Goal: Task Accomplishment & Management: Manage account settings

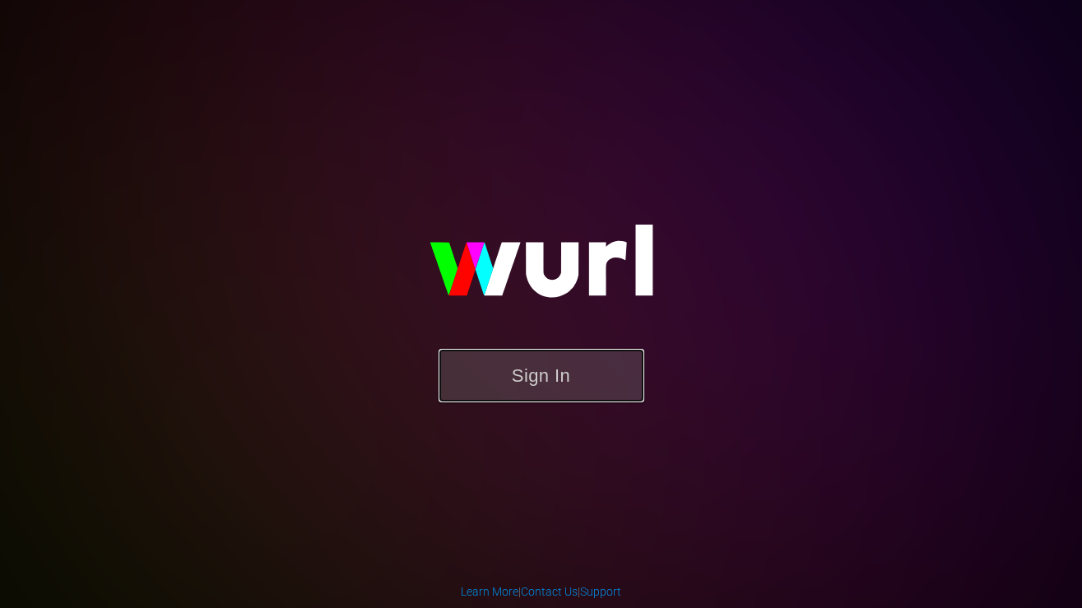
click at [553, 368] on button "Sign In" at bounding box center [541, 375] width 206 height 53
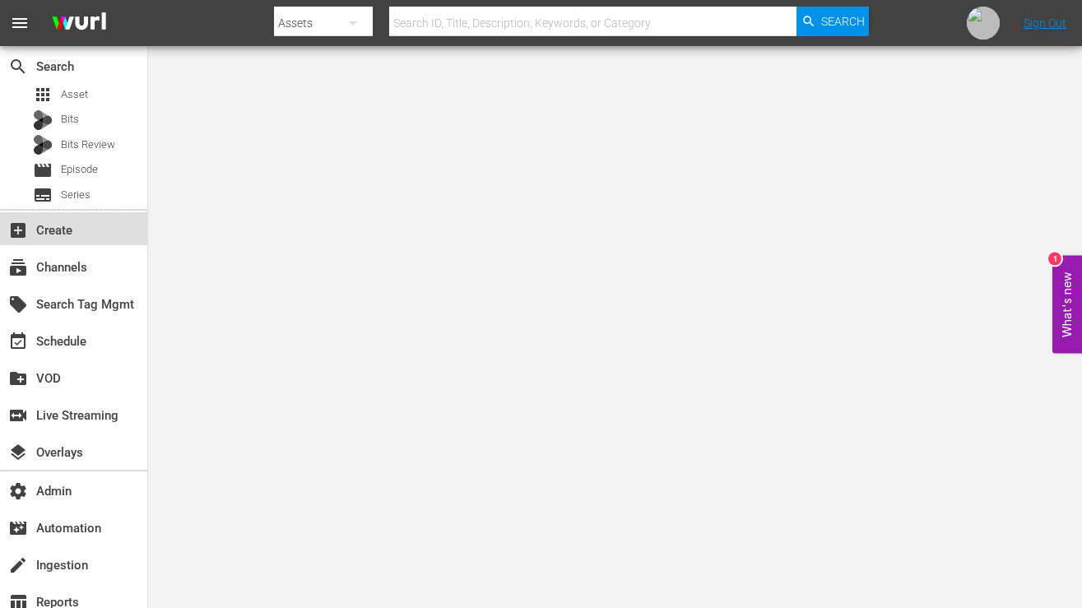
click at [61, 222] on div "add_box Create" at bounding box center [46, 227] width 92 height 15
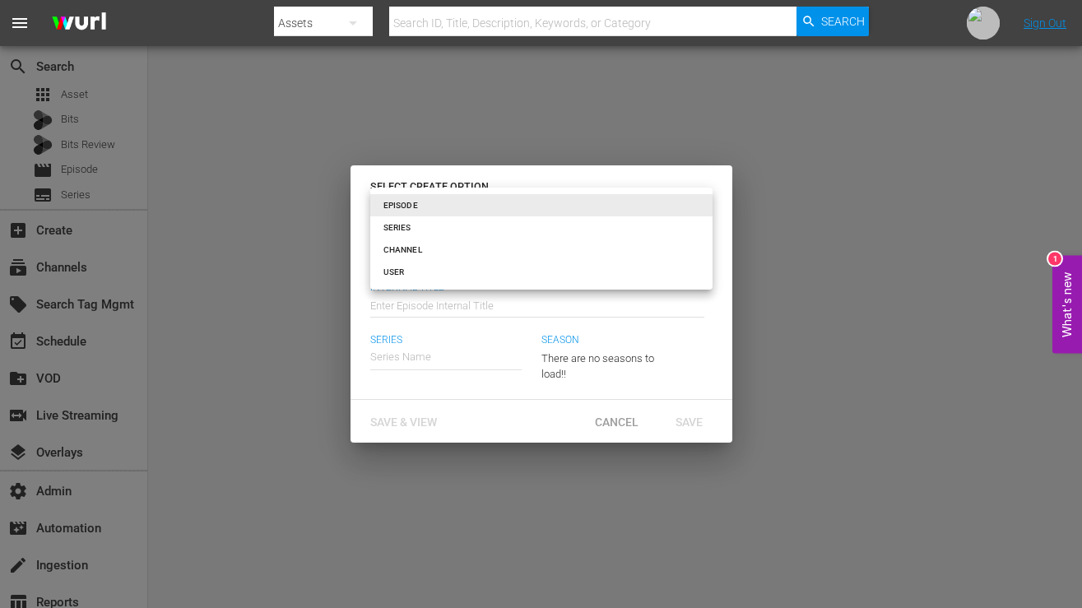
click at [701, 205] on body "menu Search By Assets Search ID, Title, Description, Keywords, or Category Sear…" at bounding box center [541, 304] width 1082 height 608
click at [305, 413] on div at bounding box center [541, 304] width 1082 height 608
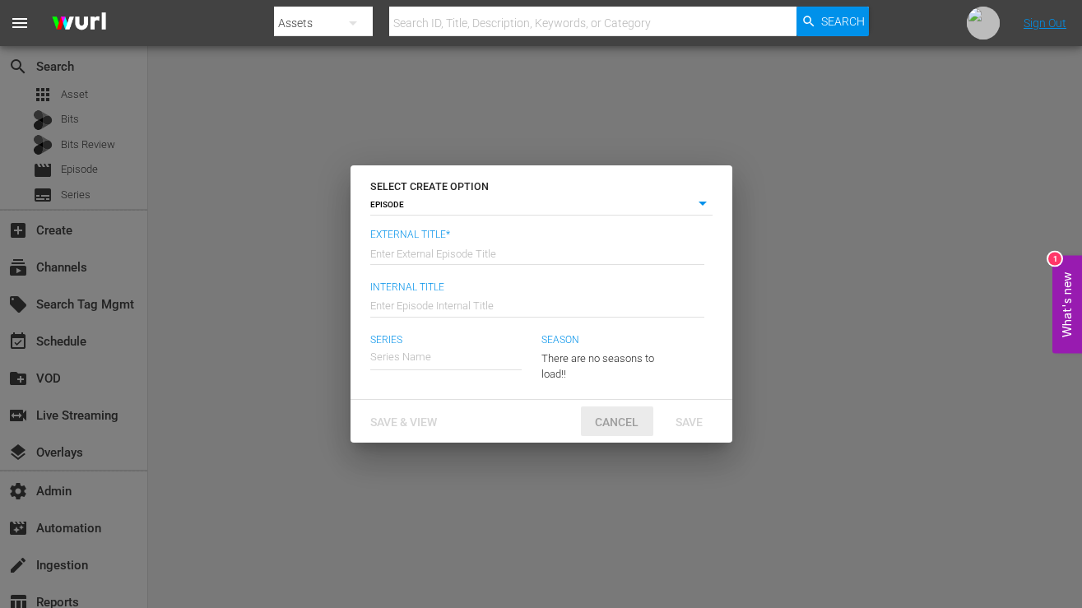
click at [614, 419] on span "Cancel" at bounding box center [617, 421] width 70 height 13
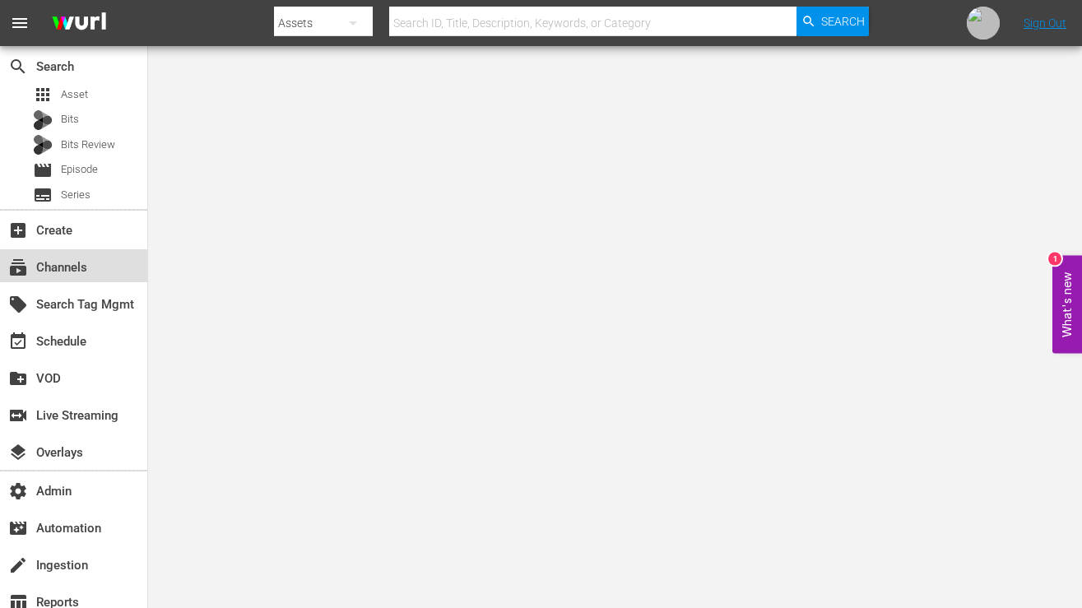
click at [49, 271] on div "subscriptions Channels" at bounding box center [46, 264] width 92 height 15
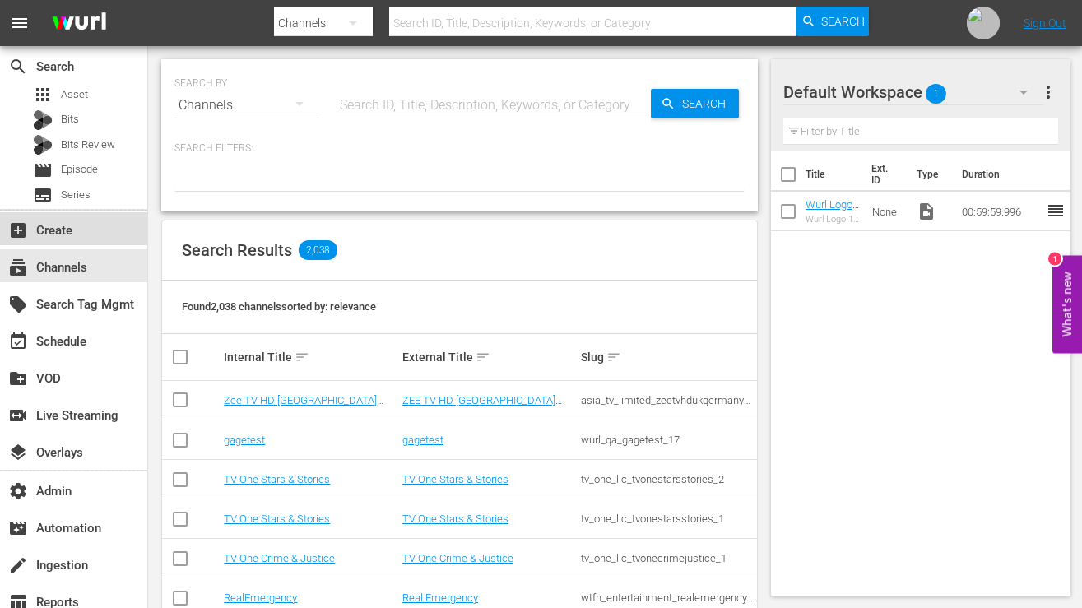
click at [76, 230] on div "add_box Create" at bounding box center [46, 227] width 92 height 15
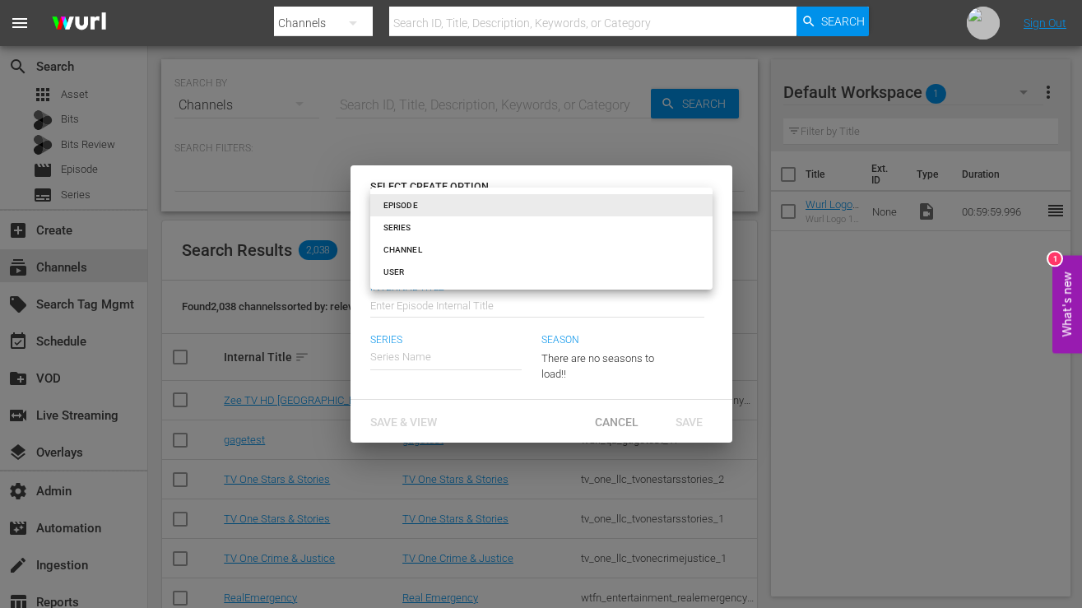
click at [651, 203] on body "menu Search By Channels Search ID, Title, Description, Keywords, or Category Se…" at bounding box center [541, 304] width 1082 height 608
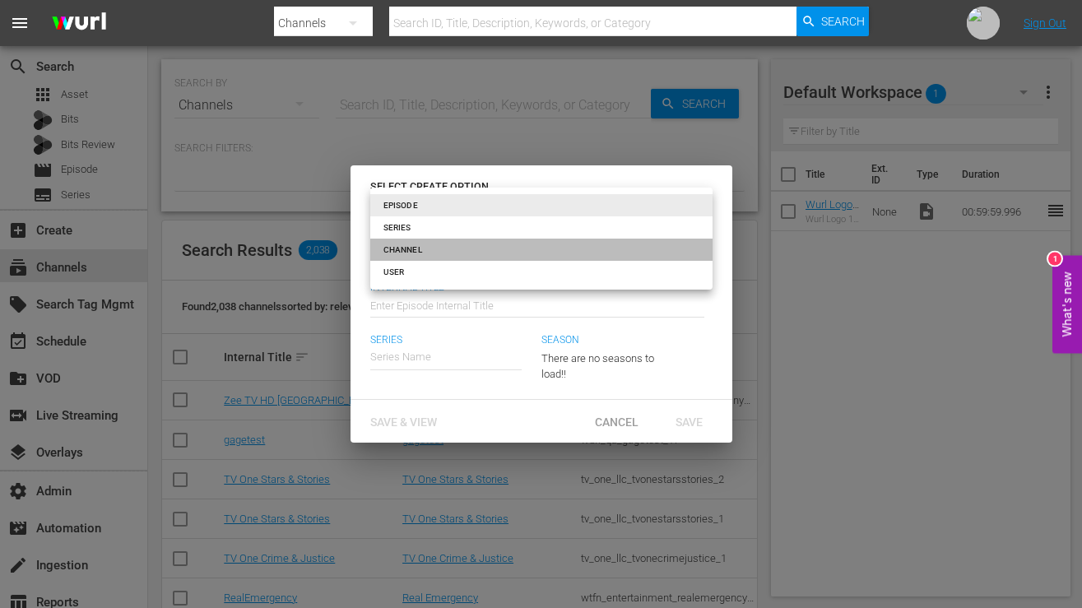
click at [565, 247] on li "CHANNEL" at bounding box center [541, 250] width 342 height 22
type input "channel"
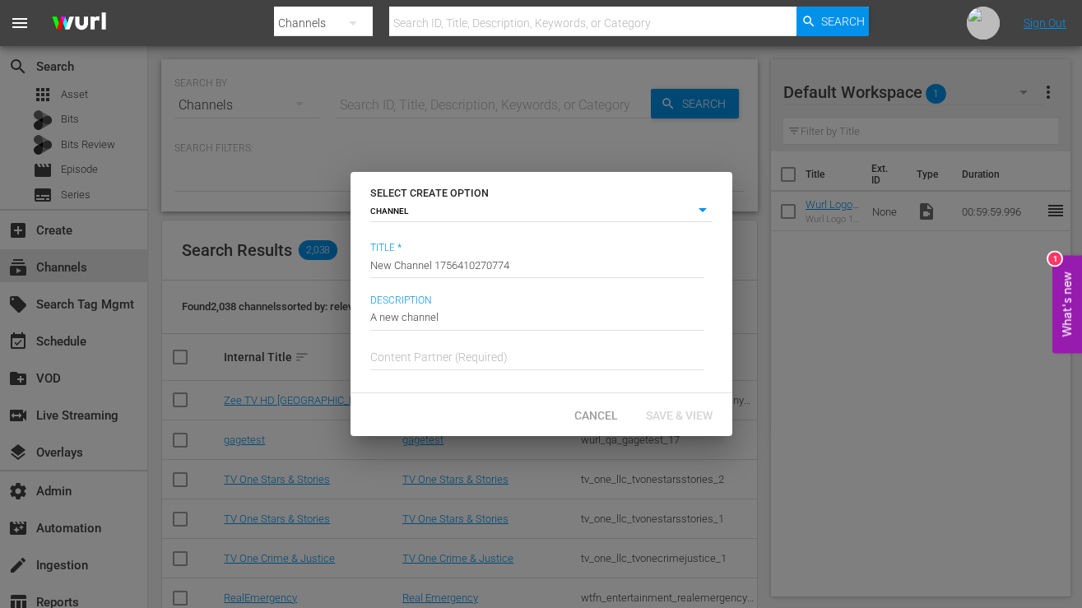
click at [489, 350] on input "text" at bounding box center [537, 356] width 334 height 39
click at [419, 358] on input "sales" at bounding box center [537, 356] width 334 height 39
type input "s"
type input "sales"
click at [433, 355] on input "sales" at bounding box center [537, 356] width 334 height 39
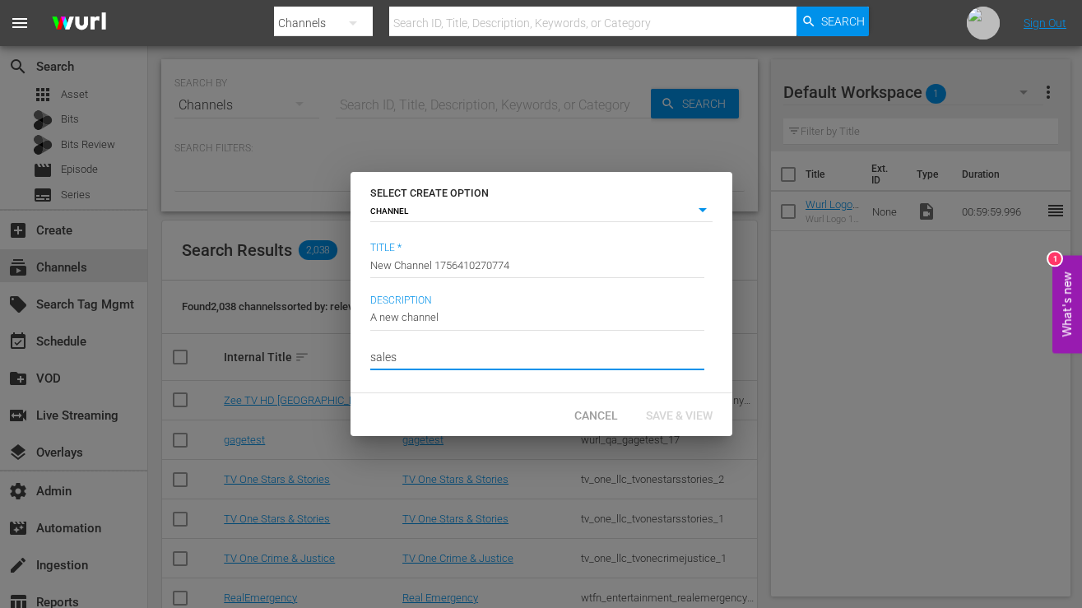
click at [433, 355] on input "sales" at bounding box center [537, 356] width 334 height 39
click at [466, 272] on input "New Channel 1756410270774" at bounding box center [537, 264] width 334 height 39
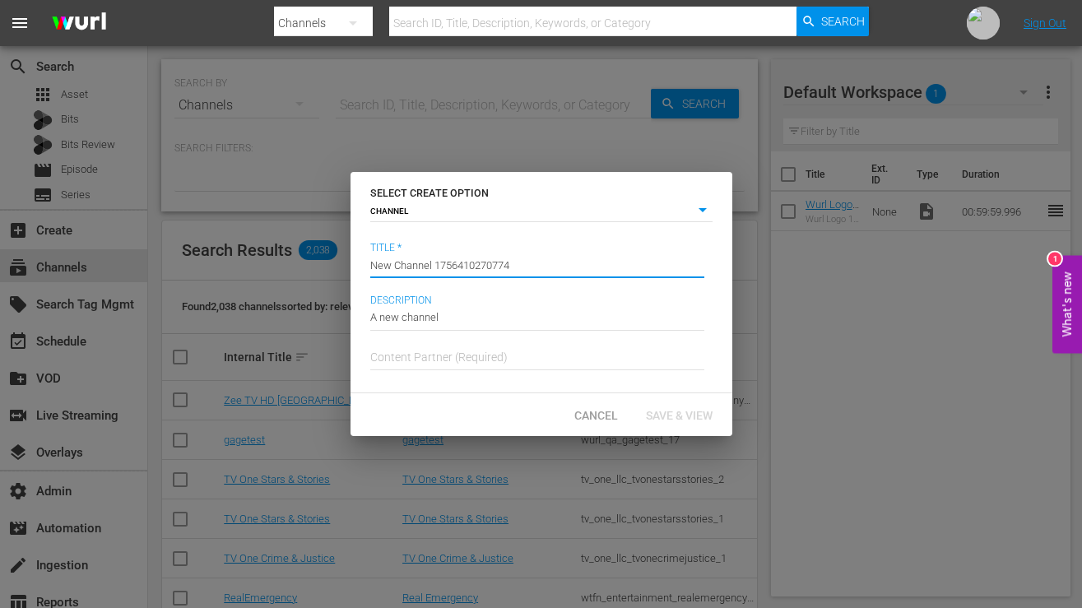
click at [466, 272] on input "New Channel 1756410270774" at bounding box center [537, 264] width 334 height 39
paste input "Wurl Demo Channel"
type input "Wurl Demo Channel"
click at [450, 323] on input "A new channel" at bounding box center [537, 317] width 334 height 39
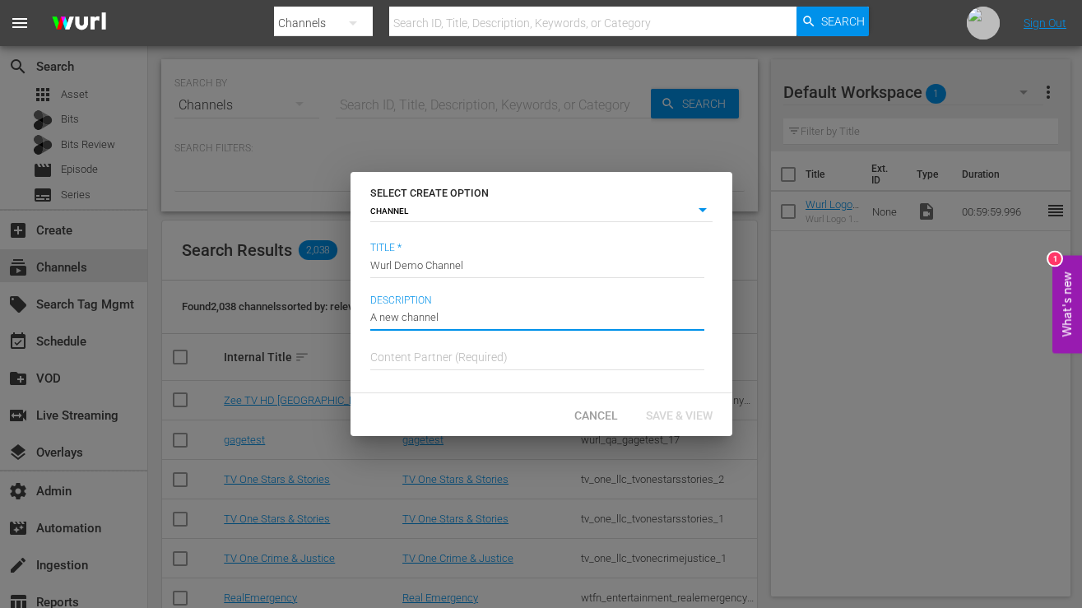
click at [450, 323] on input "A new channel" at bounding box center [537, 317] width 334 height 39
paste input "Wurl Demo Channel"
drag, startPoint x: 378, startPoint y: 318, endPoint x: 327, endPoint y: 318, distance: 51.0
click at [327, 318] on div "SELECT CREATE OPTION CHANNEL channel Title * Channel Title [PERSON_NAME] Demo C…" at bounding box center [541, 304] width 1082 height 608
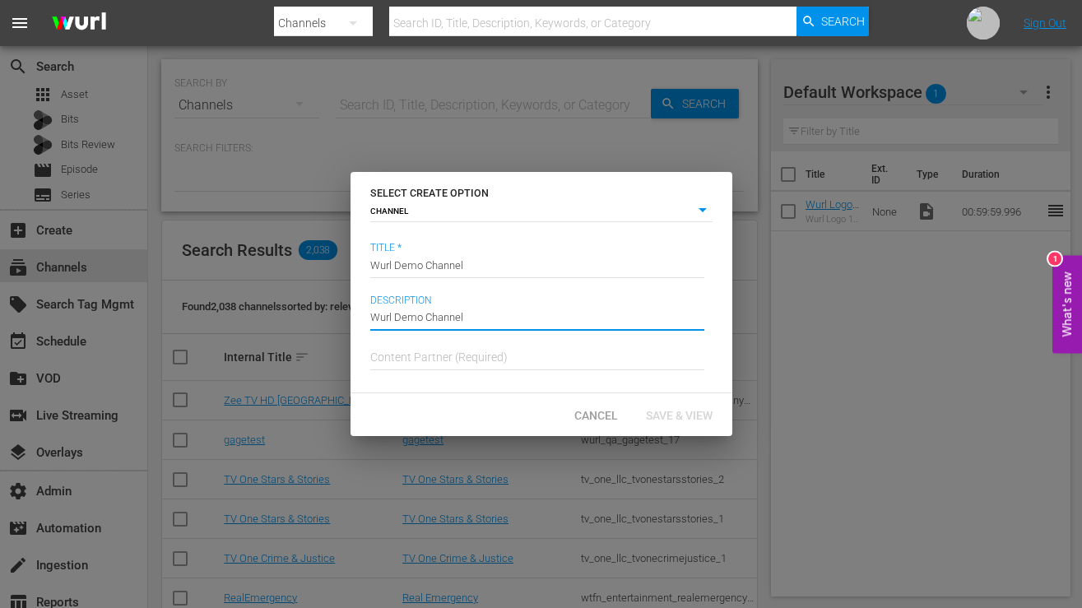
type input "Wurl Demo Channel"
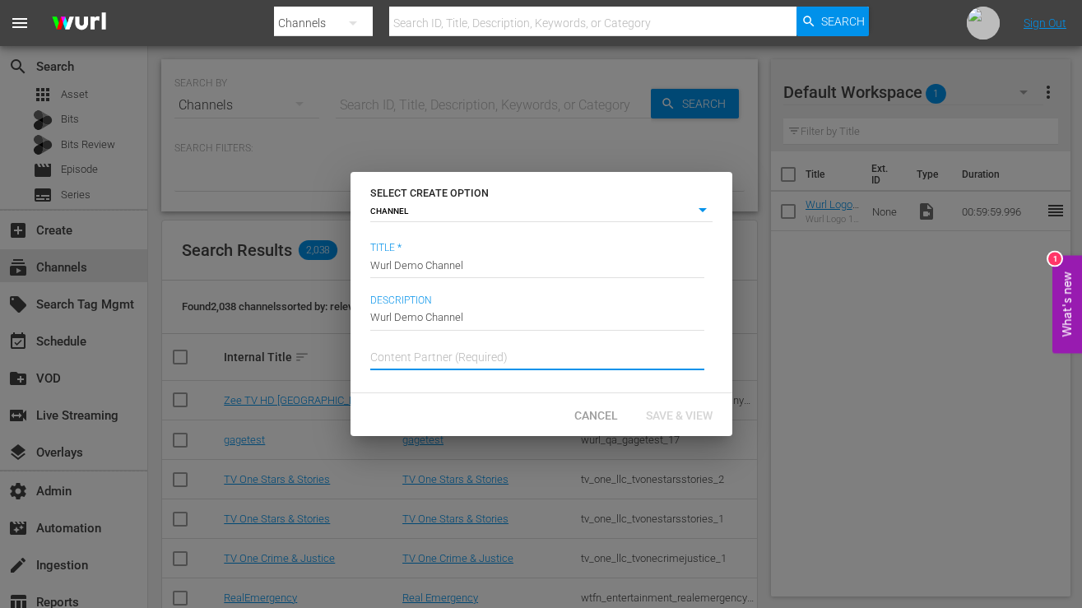
click at [415, 345] on input "text" at bounding box center [537, 356] width 334 height 39
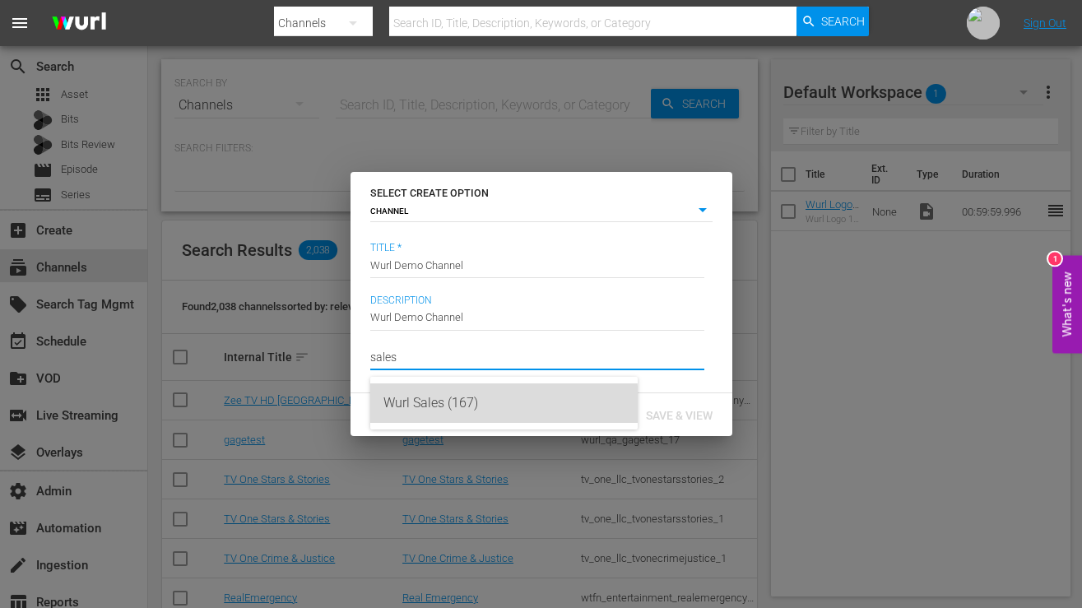
click at [475, 410] on div "Wurl Sales (167)" at bounding box center [503, 402] width 241 height 39
type input "Wurl Sales (167)"
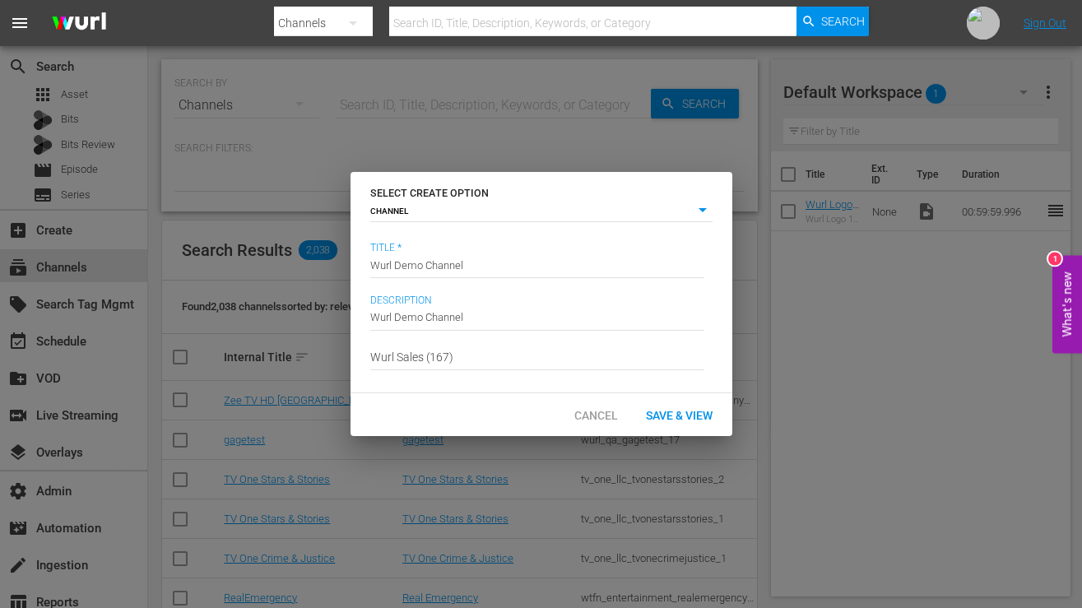
click at [520, 355] on input "Wurl Sales (167)" at bounding box center [537, 356] width 334 height 39
click at [693, 407] on div "Save & View" at bounding box center [679, 415] width 93 height 30
type input "episode"
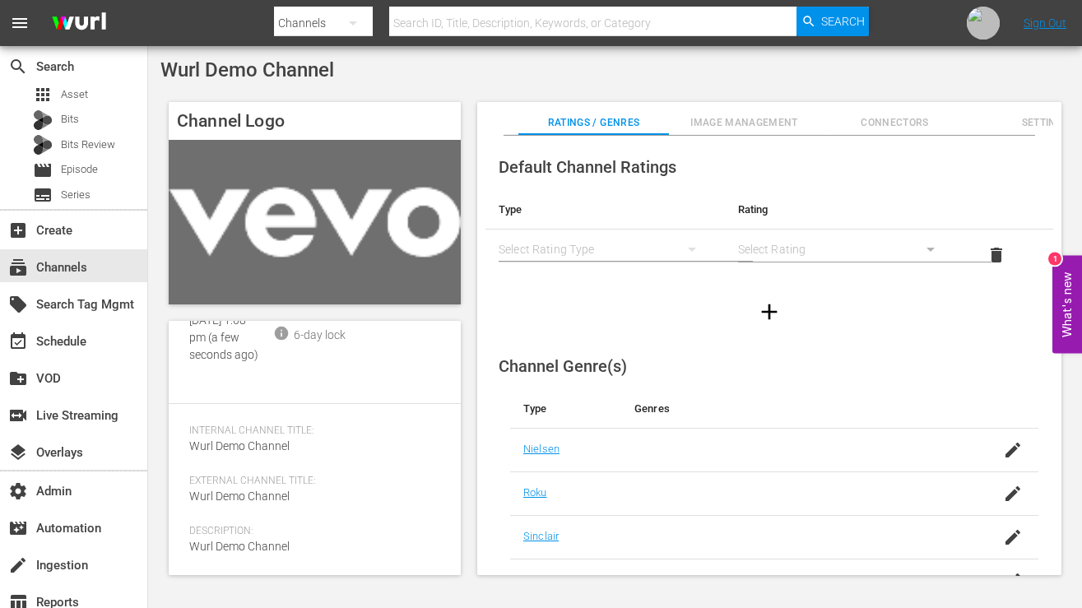
scroll to position [242, 0]
click at [734, 121] on span "Image Management" at bounding box center [744, 122] width 151 height 17
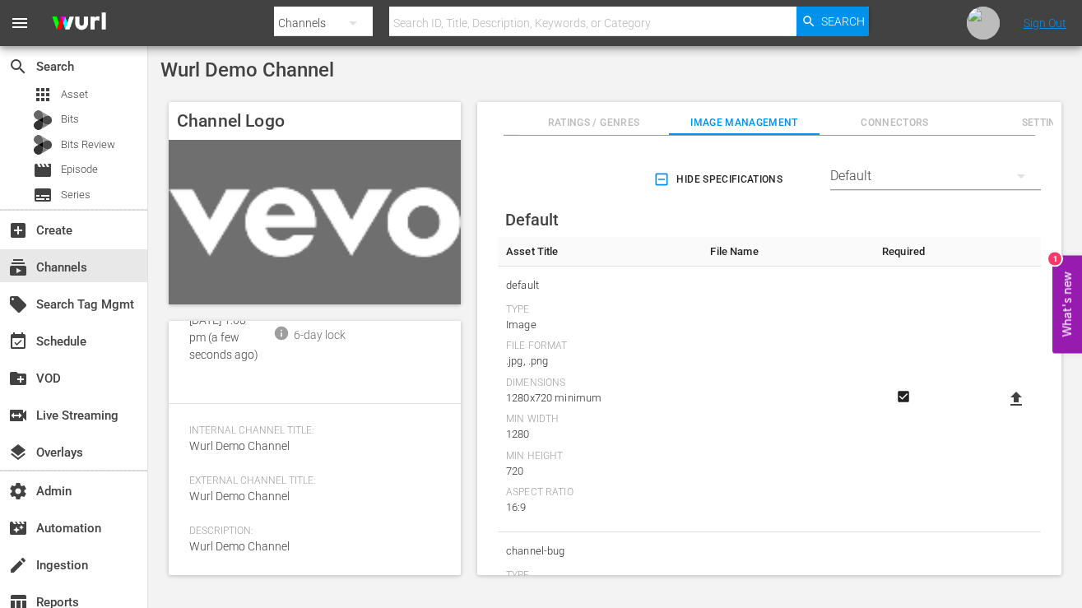
scroll to position [0, 0]
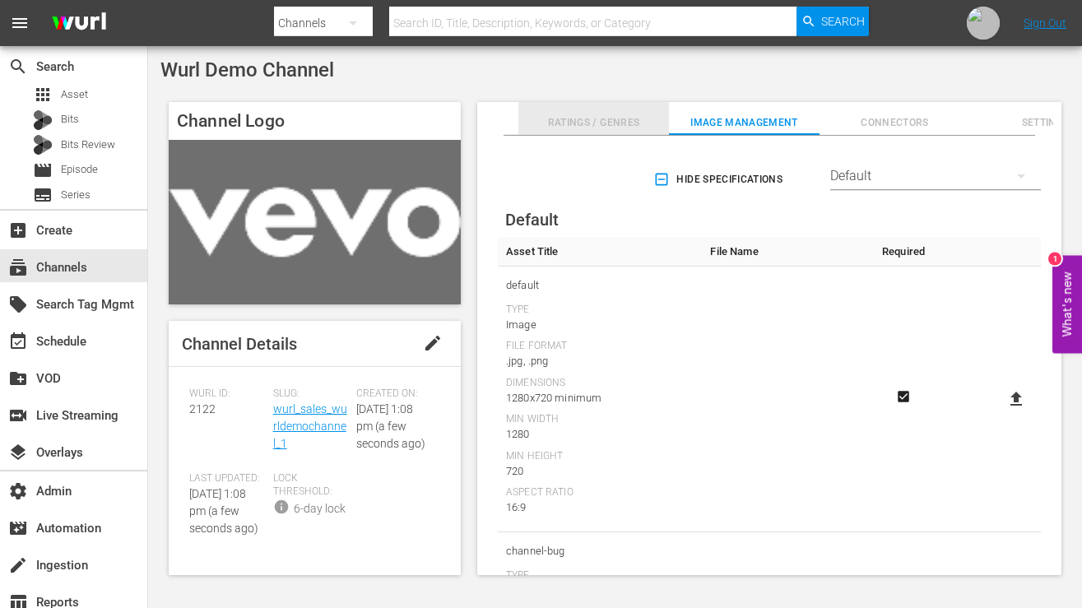
click at [605, 125] on span "Ratings / Genres" at bounding box center [593, 122] width 151 height 17
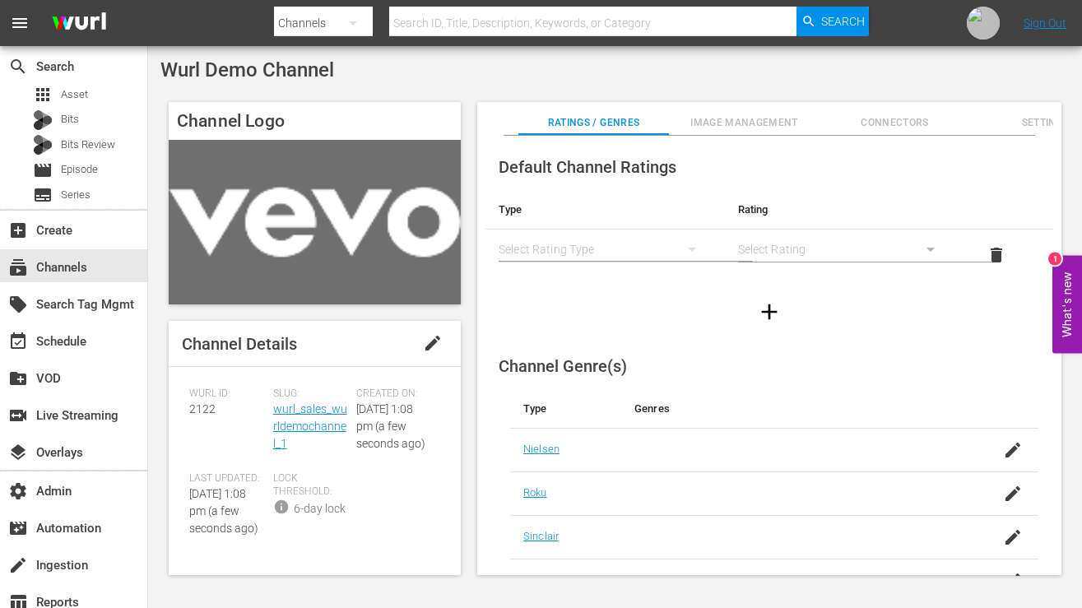
click at [307, 246] on img at bounding box center [315, 222] width 292 height 165
click at [715, 114] on span "Image Management" at bounding box center [744, 122] width 151 height 17
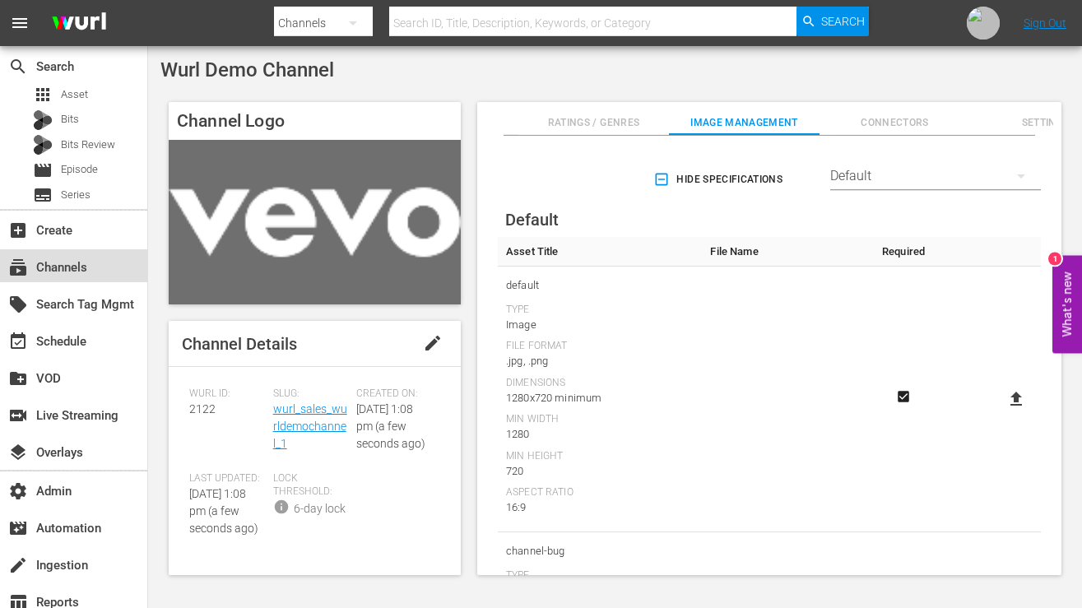
click at [89, 258] on div "subscriptions Channels" at bounding box center [46, 264] width 92 height 15
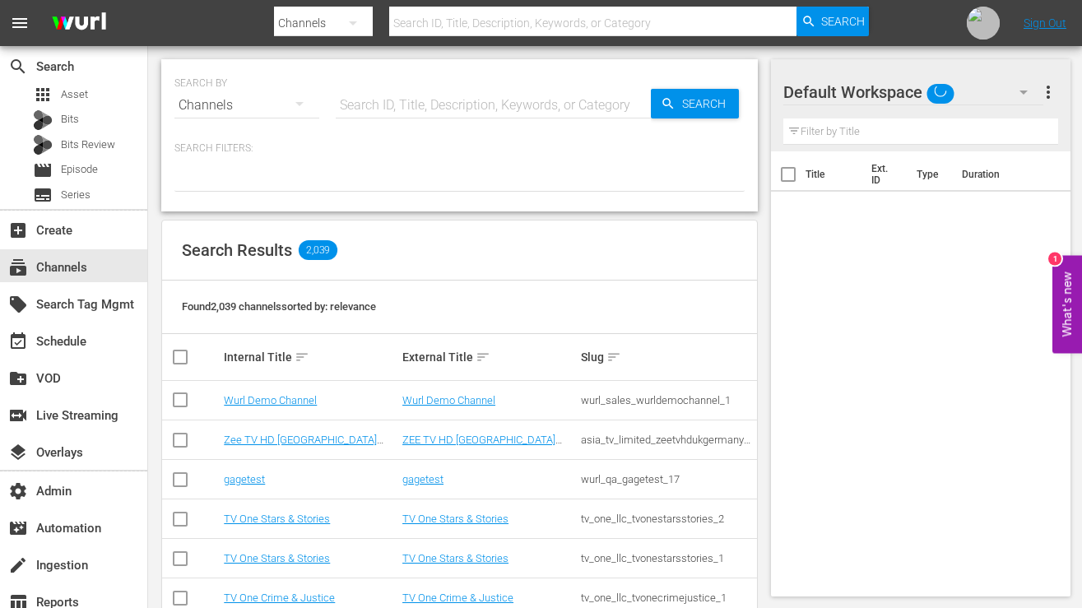
click at [442, 100] on input "text" at bounding box center [493, 105] width 315 height 39
paste input "TV One Stars & Stories"
type input "TV One Stars & Stories"
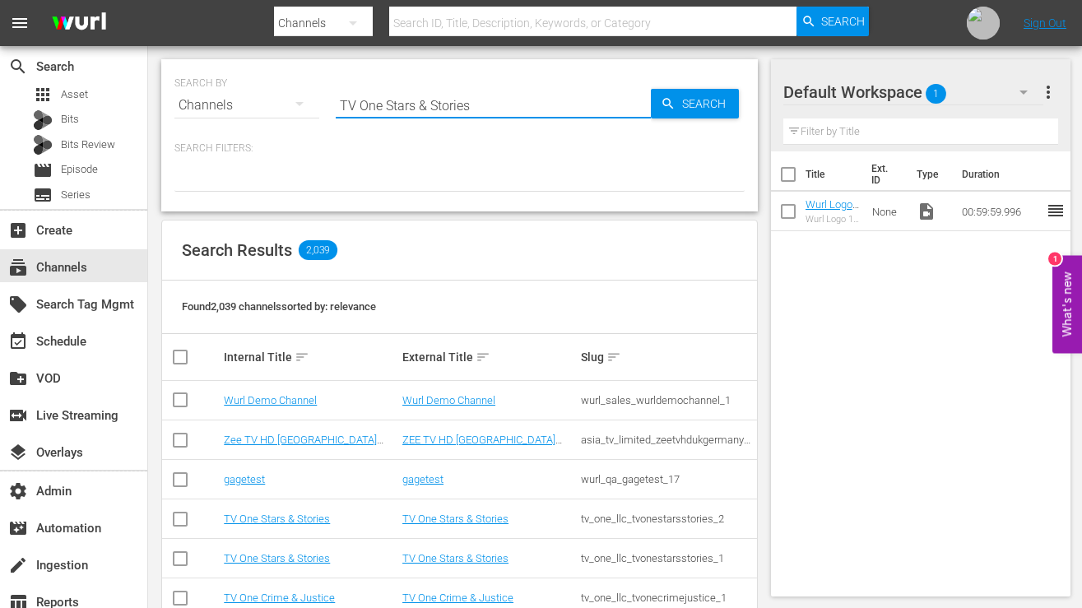
type input "TV One Stars & Stories"
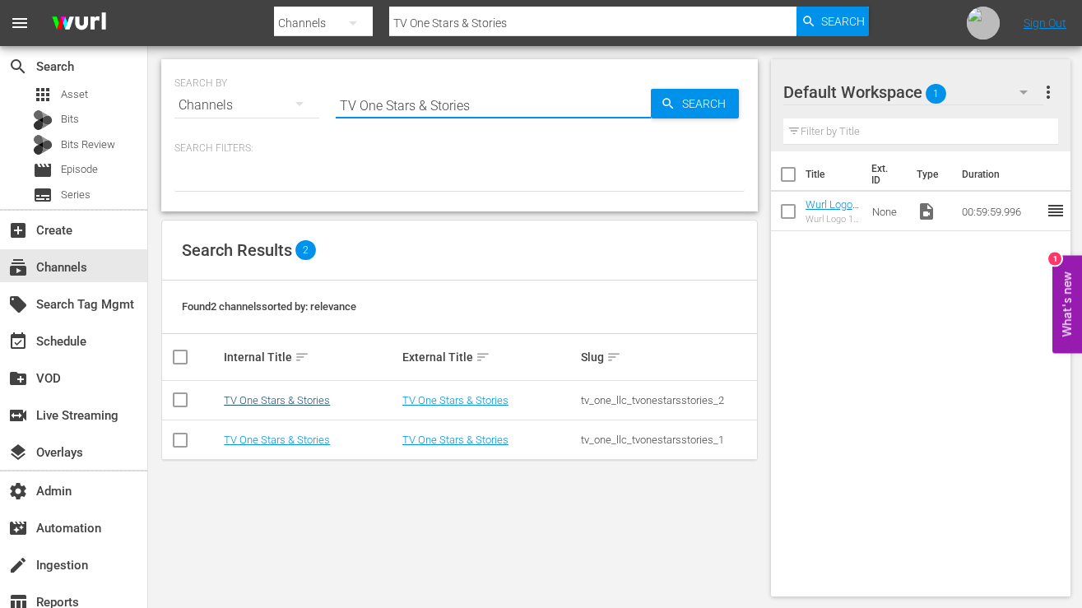
type input "TV One Stars & Stories"
click at [270, 405] on link "TV One Stars & Stories" at bounding box center [277, 400] width 106 height 12
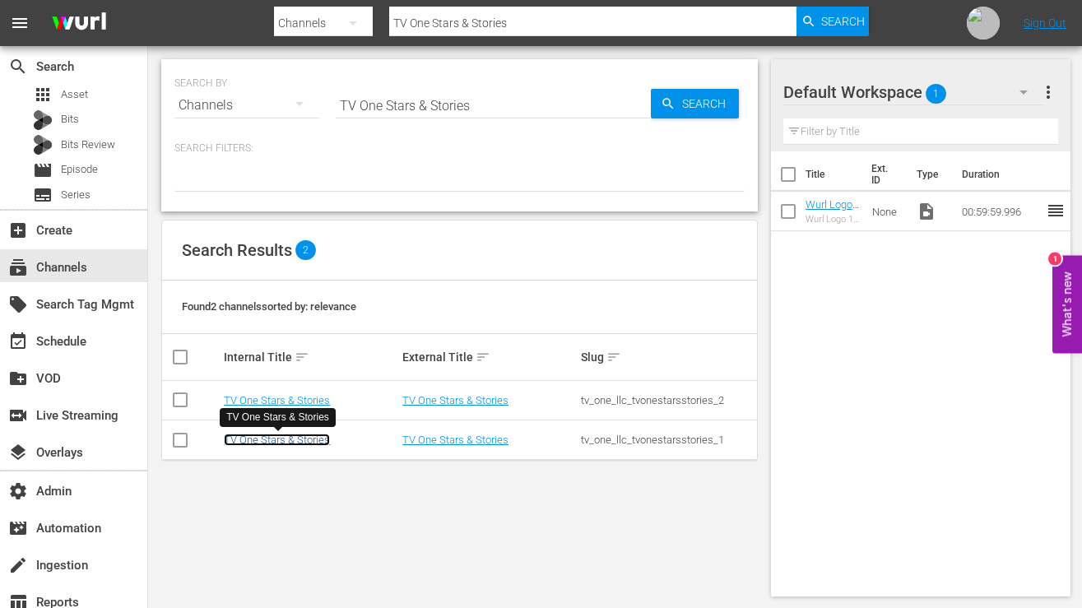
click at [299, 442] on link "TV One Stars & Stories" at bounding box center [277, 439] width 106 height 12
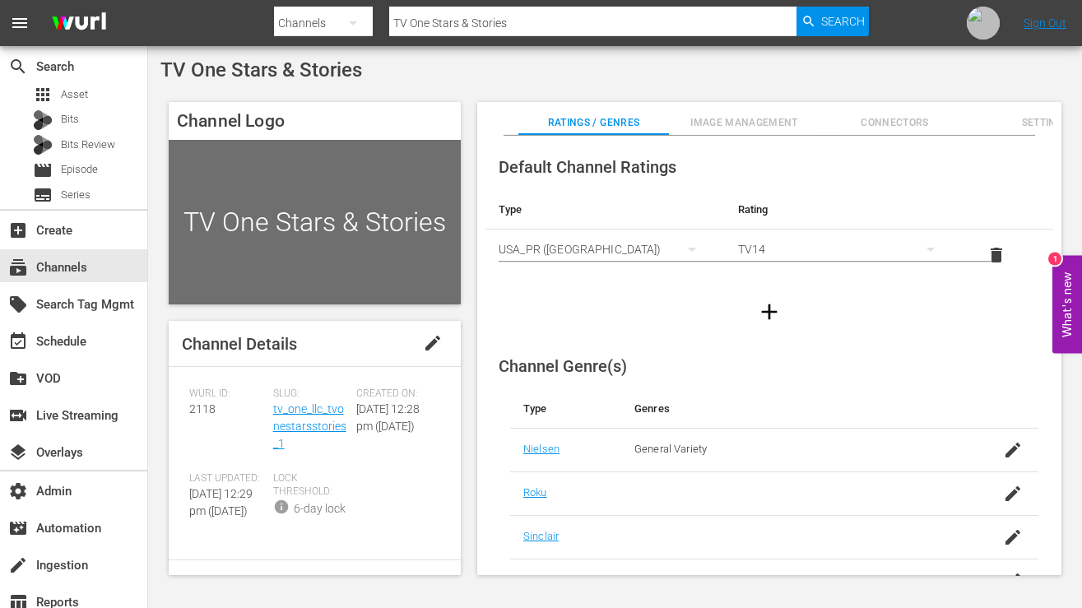
click at [320, 201] on div "TV One Stars & Stories" at bounding box center [315, 222] width 292 height 165
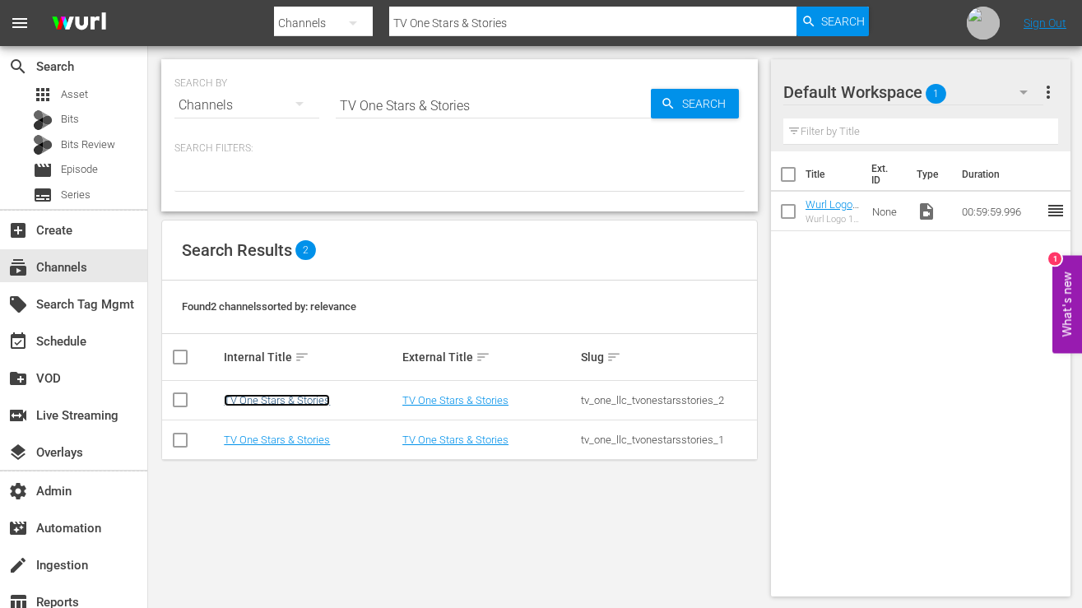
click at [294, 401] on link "TV One Stars & Stories" at bounding box center [277, 400] width 106 height 12
click at [272, 438] on link "TV One Stars & Stories" at bounding box center [277, 439] width 106 height 12
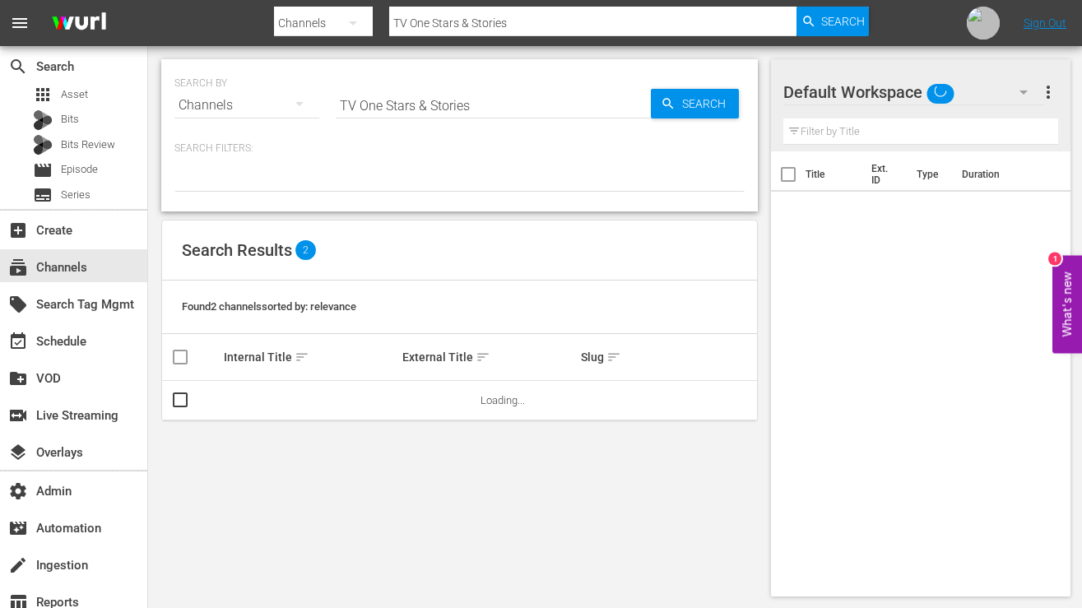
click at [434, 110] on input "TV One Stars & Stories" at bounding box center [493, 105] width 315 height 39
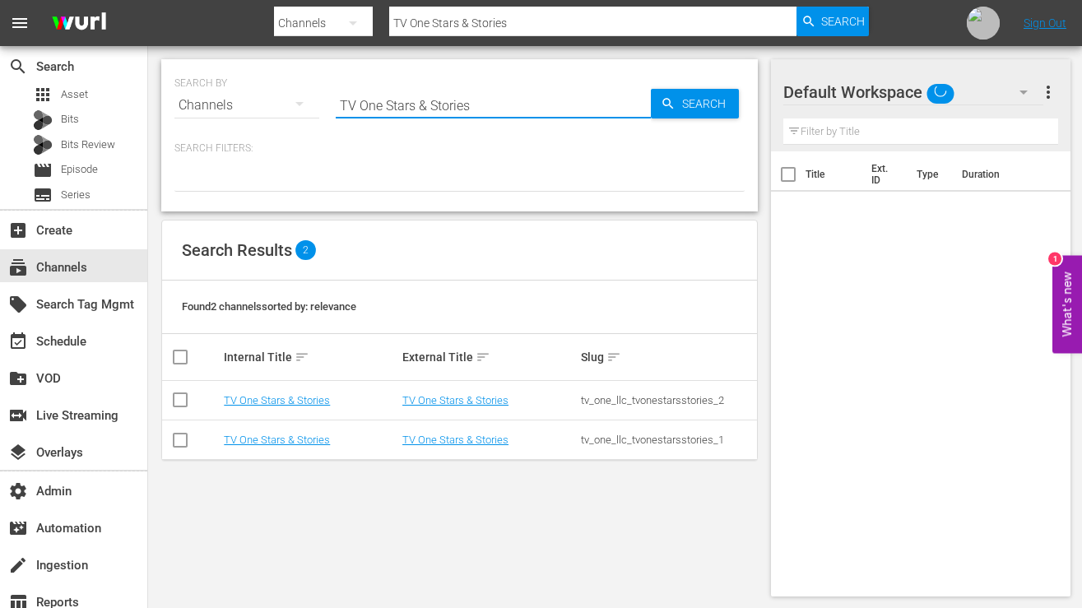
click at [435, 110] on input "TV One Stars & Stories" at bounding box center [493, 105] width 315 height 39
type input "[PERSON_NAME] Demo"
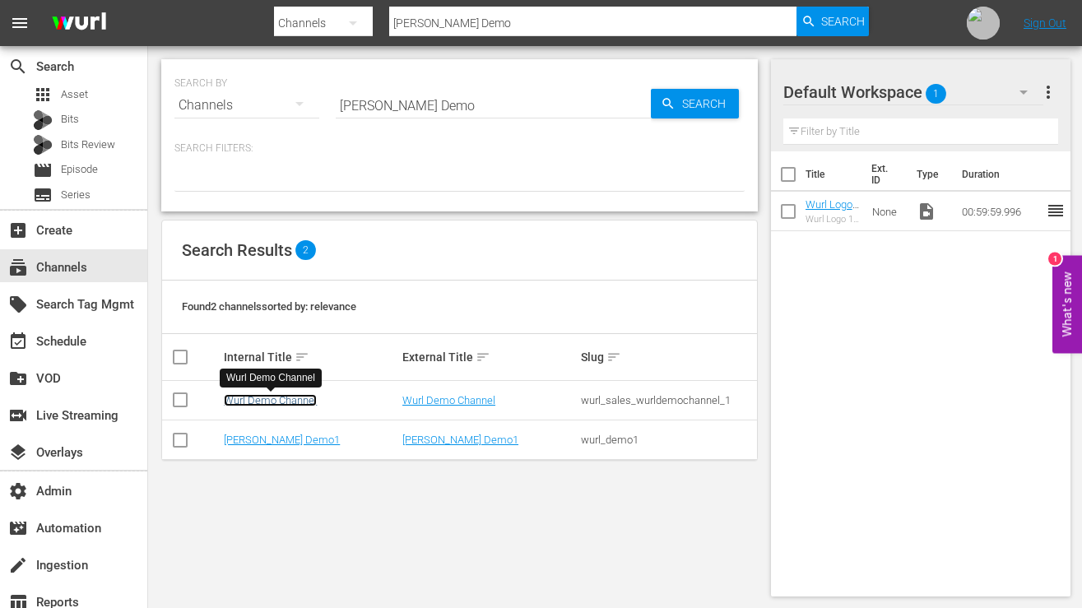
click at [294, 396] on link "Wurl Demo Channel" at bounding box center [270, 400] width 93 height 12
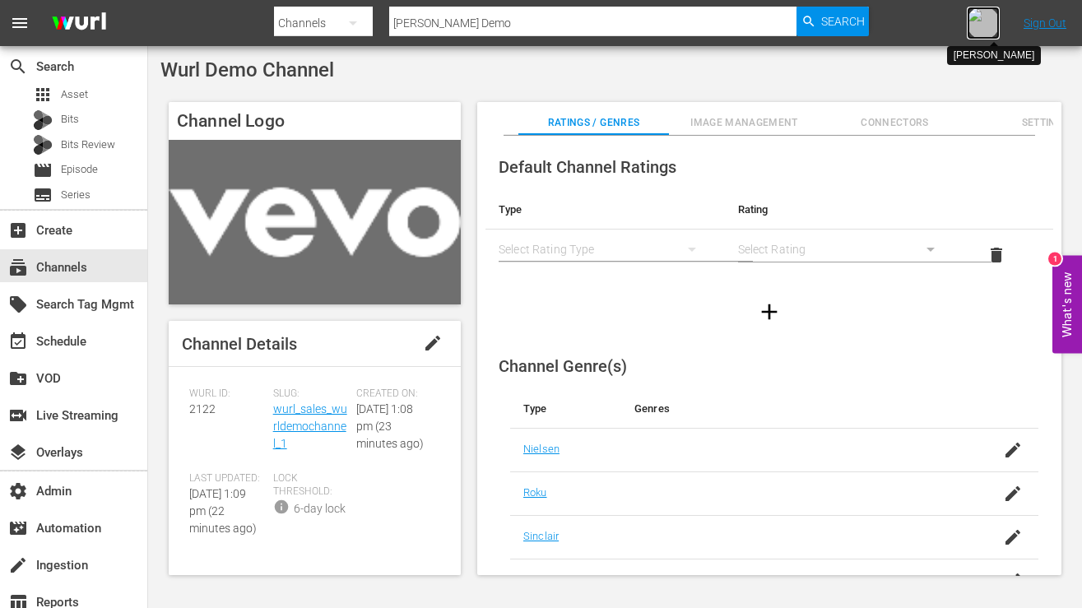
click at [991, 17] on img at bounding box center [982, 23] width 33 height 33
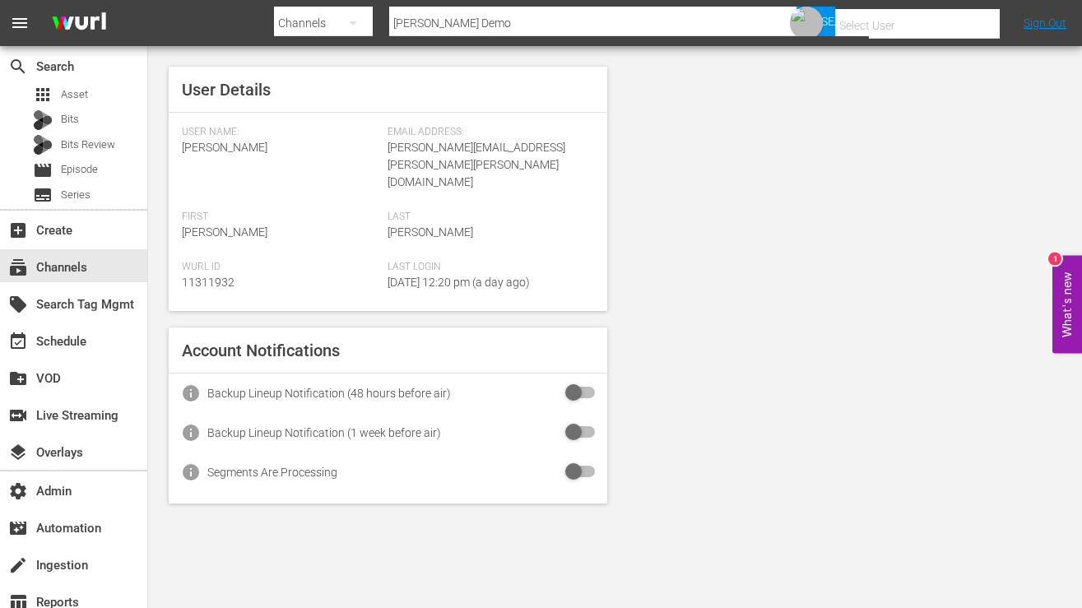
click at [484, 148] on span "[PERSON_NAME][EMAIL_ADDRESS][PERSON_NAME][PERSON_NAME][DOMAIN_NAME]" at bounding box center [476, 165] width 178 height 48
copy span "[PERSON_NAME][EMAIL_ADDRESS][PERSON_NAME][PERSON_NAME][DOMAIN_NAME]"
click at [436, 219] on div "Last [PERSON_NAME]" at bounding box center [490, 236] width 206 height 50
